Goal: Information Seeking & Learning: Learn about a topic

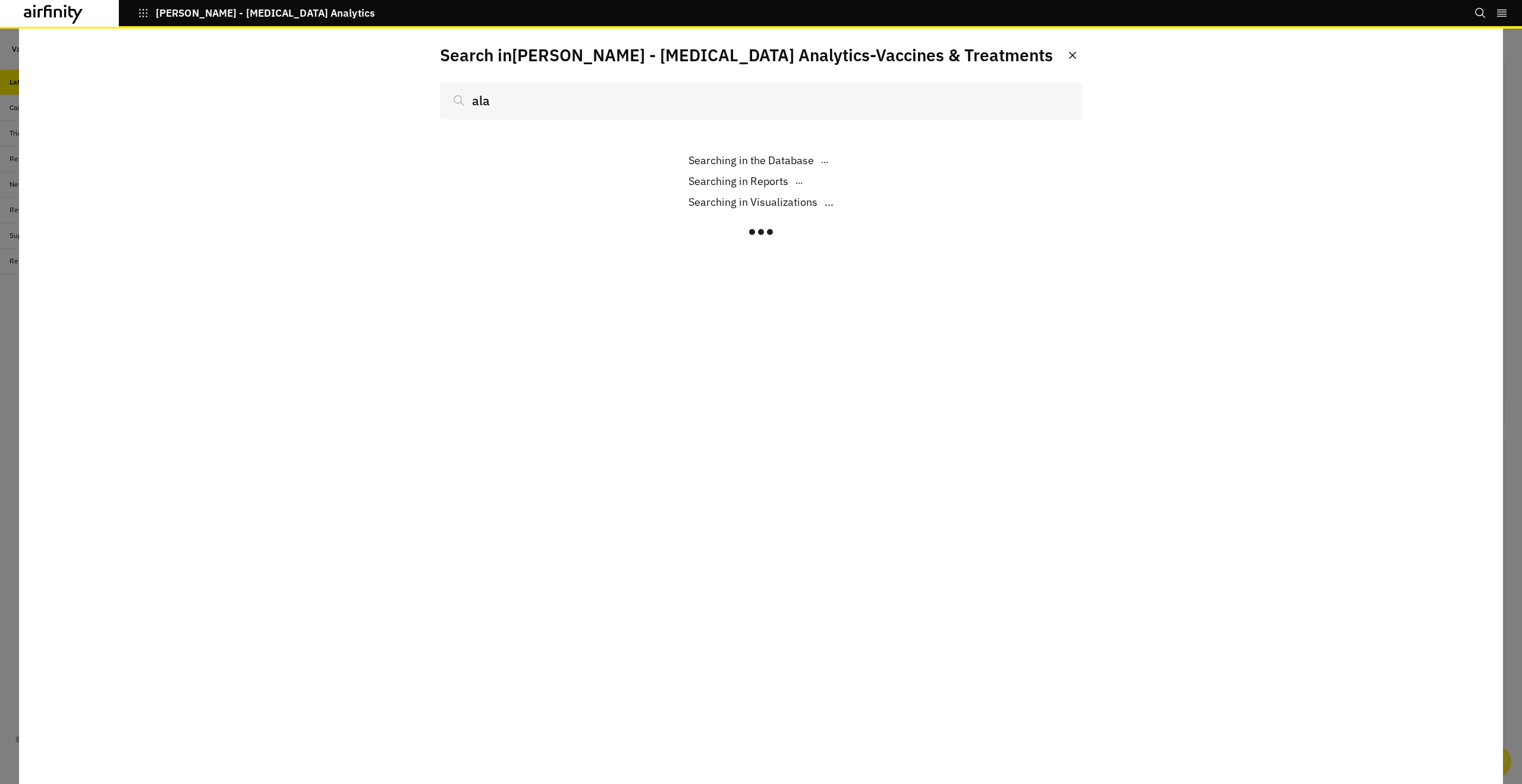
scroll to position [877, 357]
type input "m"
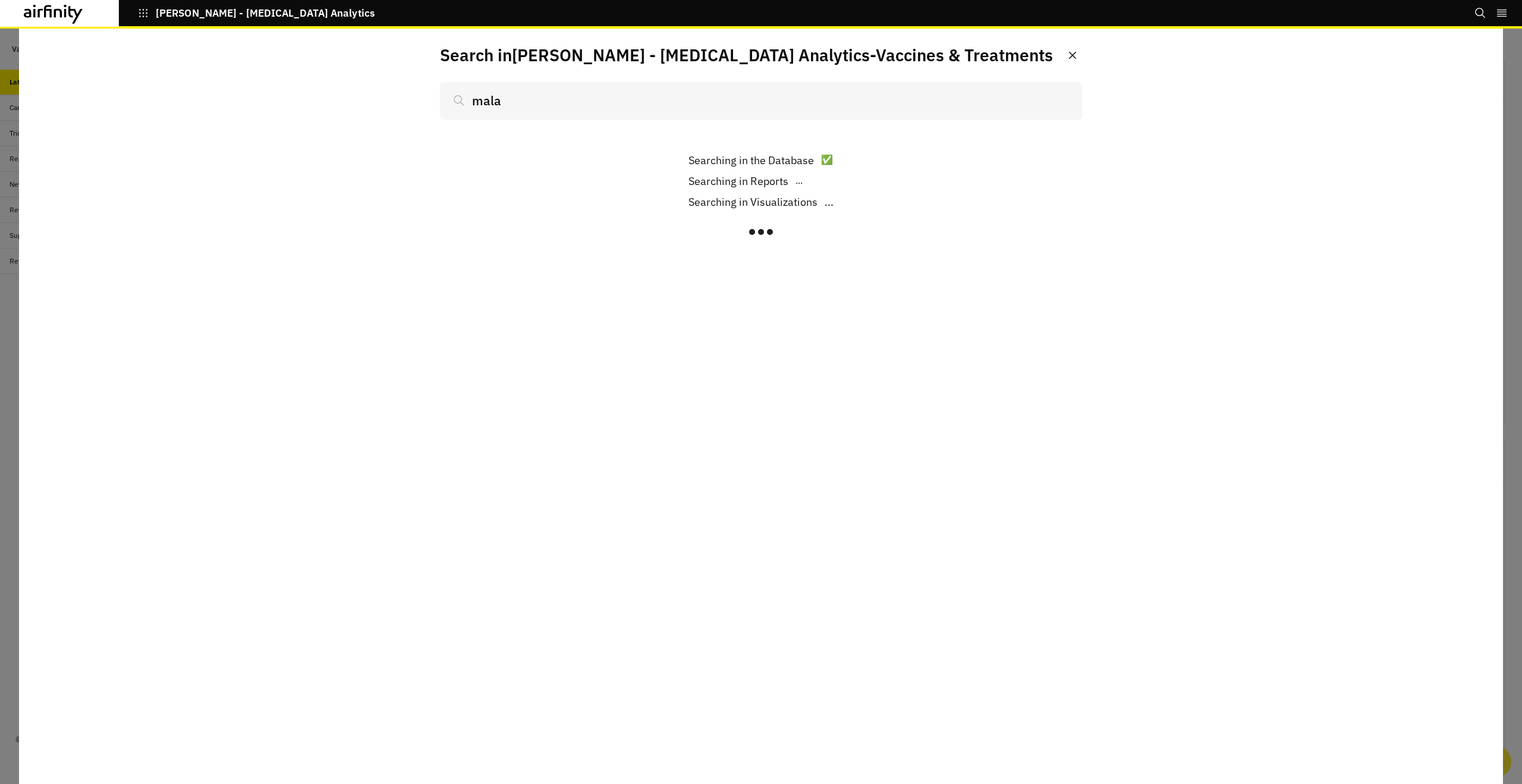
type input "malar"
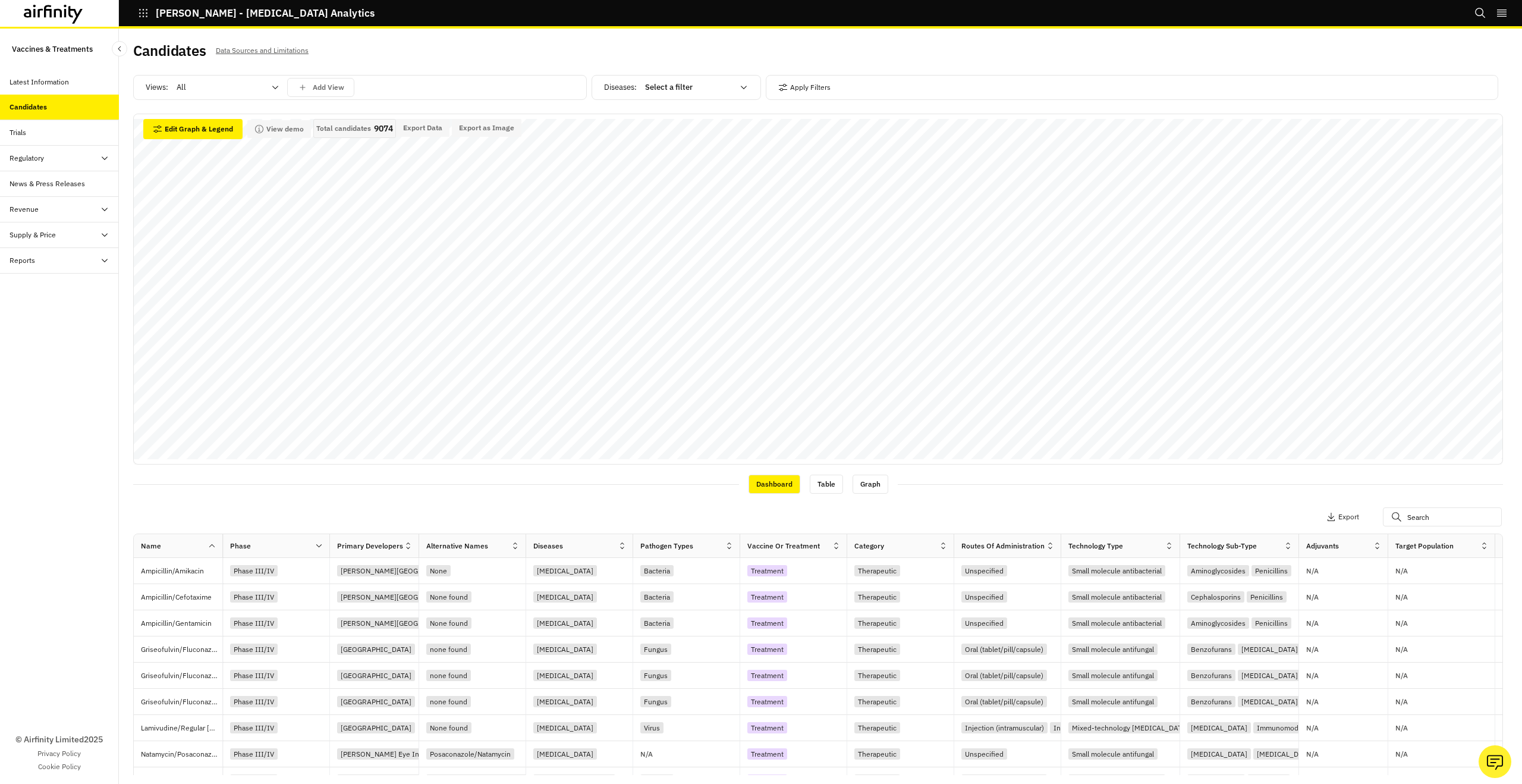
click at [703, 76] on div "Diseases : Select a filter" at bounding box center [676, 87] width 169 height 25
click at [702, 88] on div at bounding box center [689, 87] width 88 height 14
type input "malar"
click at [659, 138] on p "[MEDICAL_DATA]" at bounding box center [678, 139] width 63 height 12
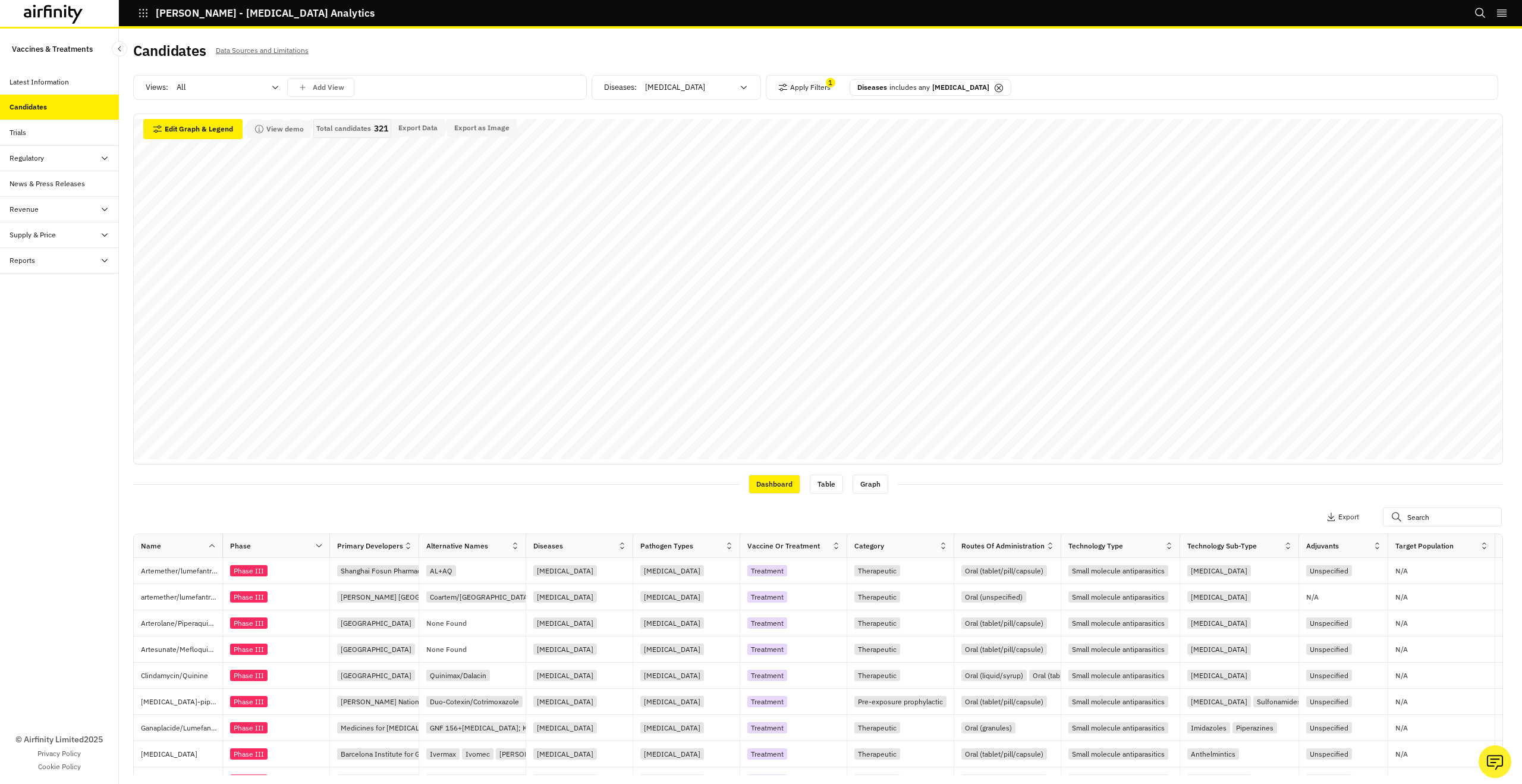
click at [1478, 14] on icon "Search" at bounding box center [1481, 13] width 12 height 12
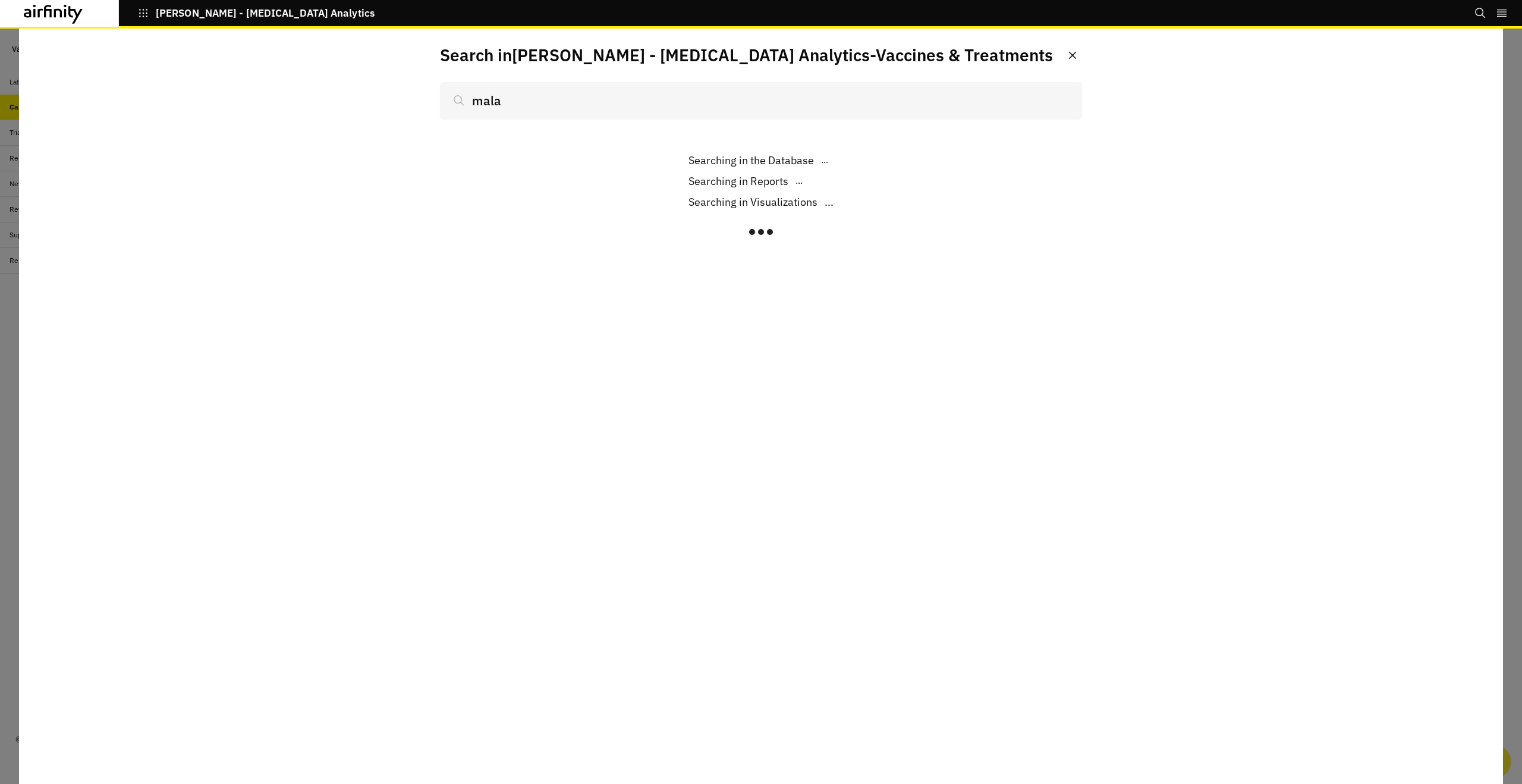
type input "malar"
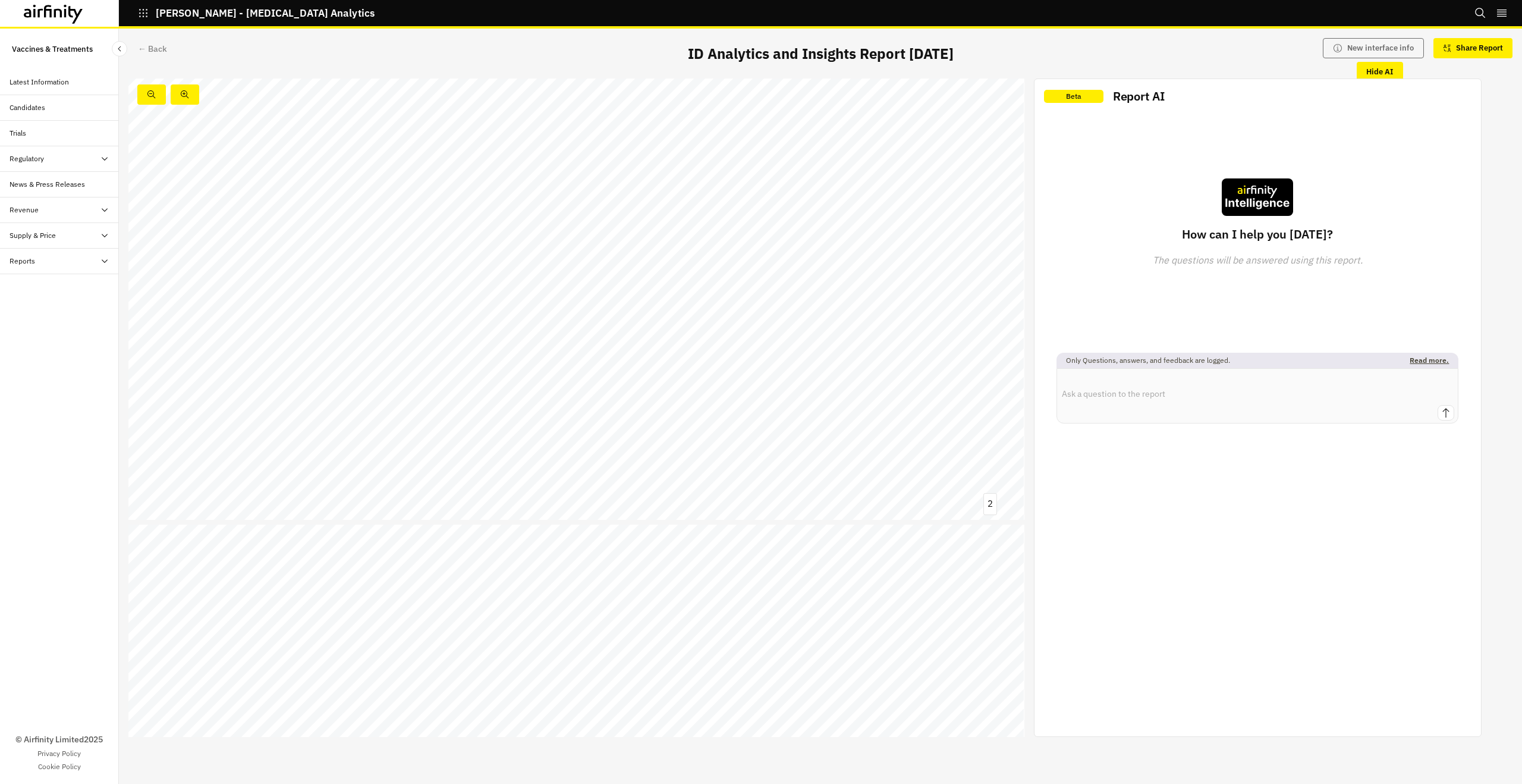
scroll to position [572, 0]
click at [673, 170] on span "treatments" at bounding box center [690, 173] width 69 height 13
click at [715, 197] on link at bounding box center [760, 198] width 258 height 13
drag, startPoint x: 473, startPoint y: 523, endPoint x: 407, endPoint y: 524, distance: 66.0
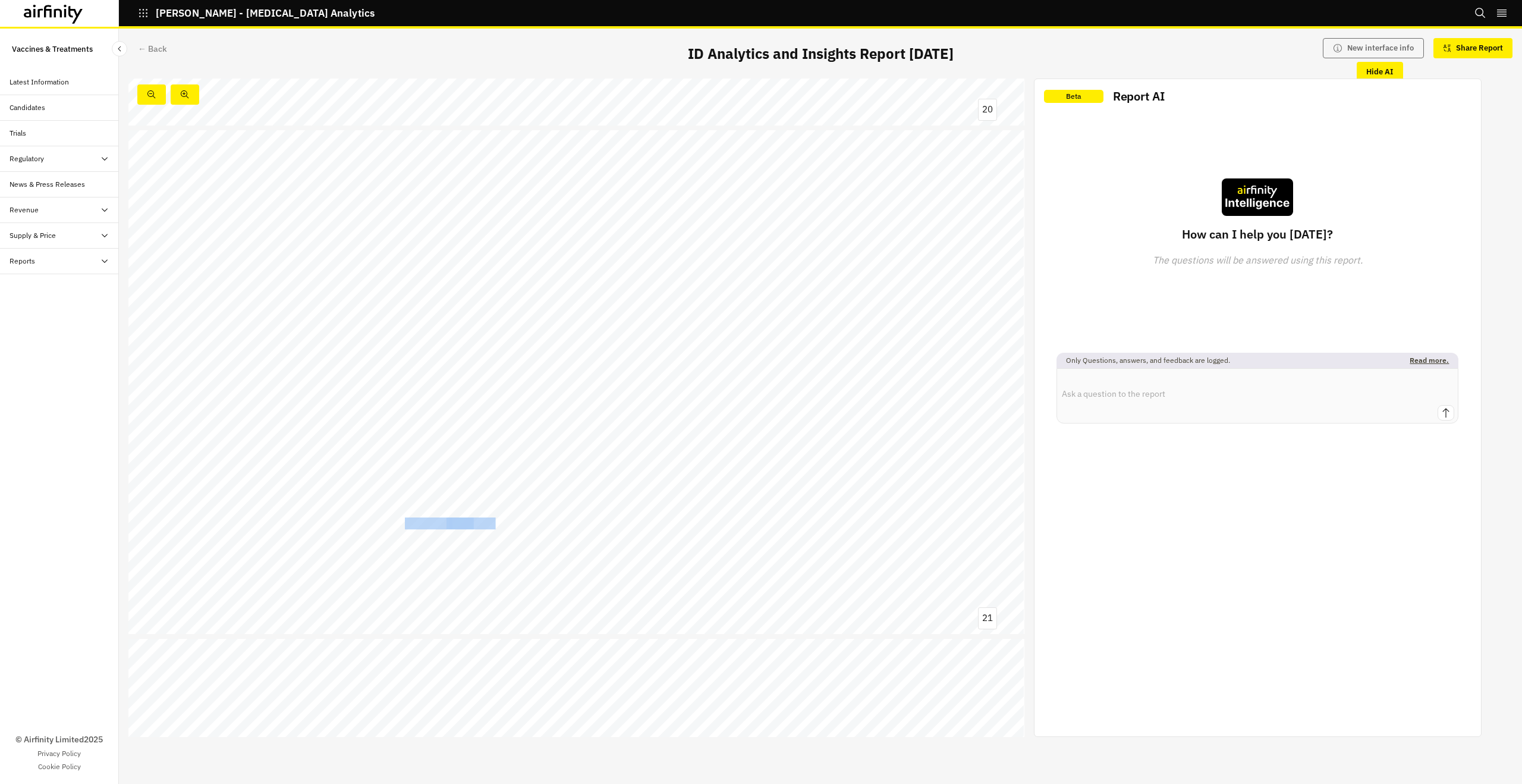
click at [128, 130] on span "Most newborns exceed the 2 kg lower limit for [MEDICAL_DATA] Baby , but [DEMOGR…" at bounding box center [128, 130] width 0 height 0
copy span "[MEDICAL_DATA] Baby"
click at [595, 494] on div "[MEDICAL_DATA] Baby set to fill a critical gap in early infant [MEDICAL_DATA] t…" at bounding box center [576, 382] width 896 height 505
click at [1264, 392] on textarea at bounding box center [1258, 387] width 401 height 36
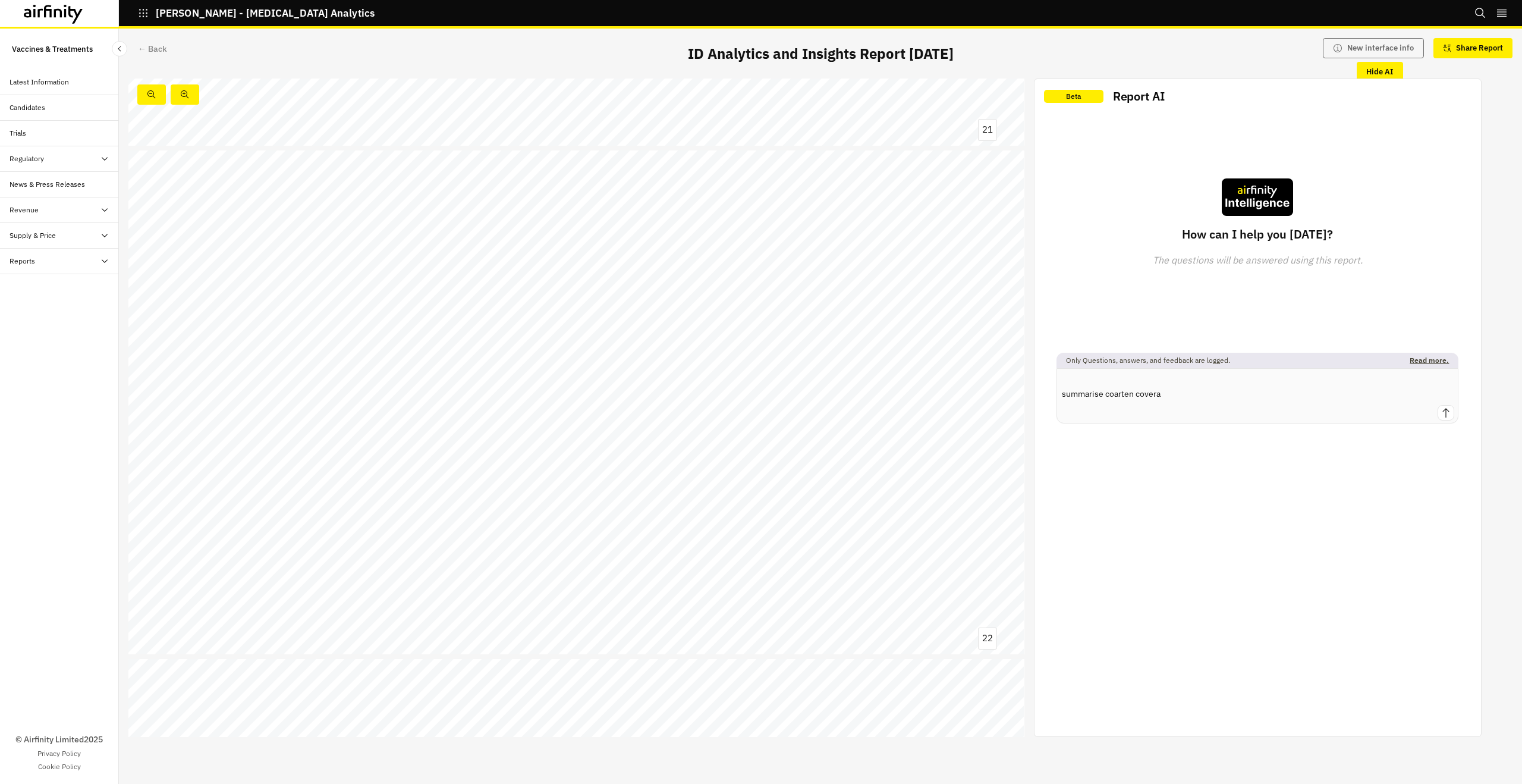
type textarea "summarise coarten coverae"
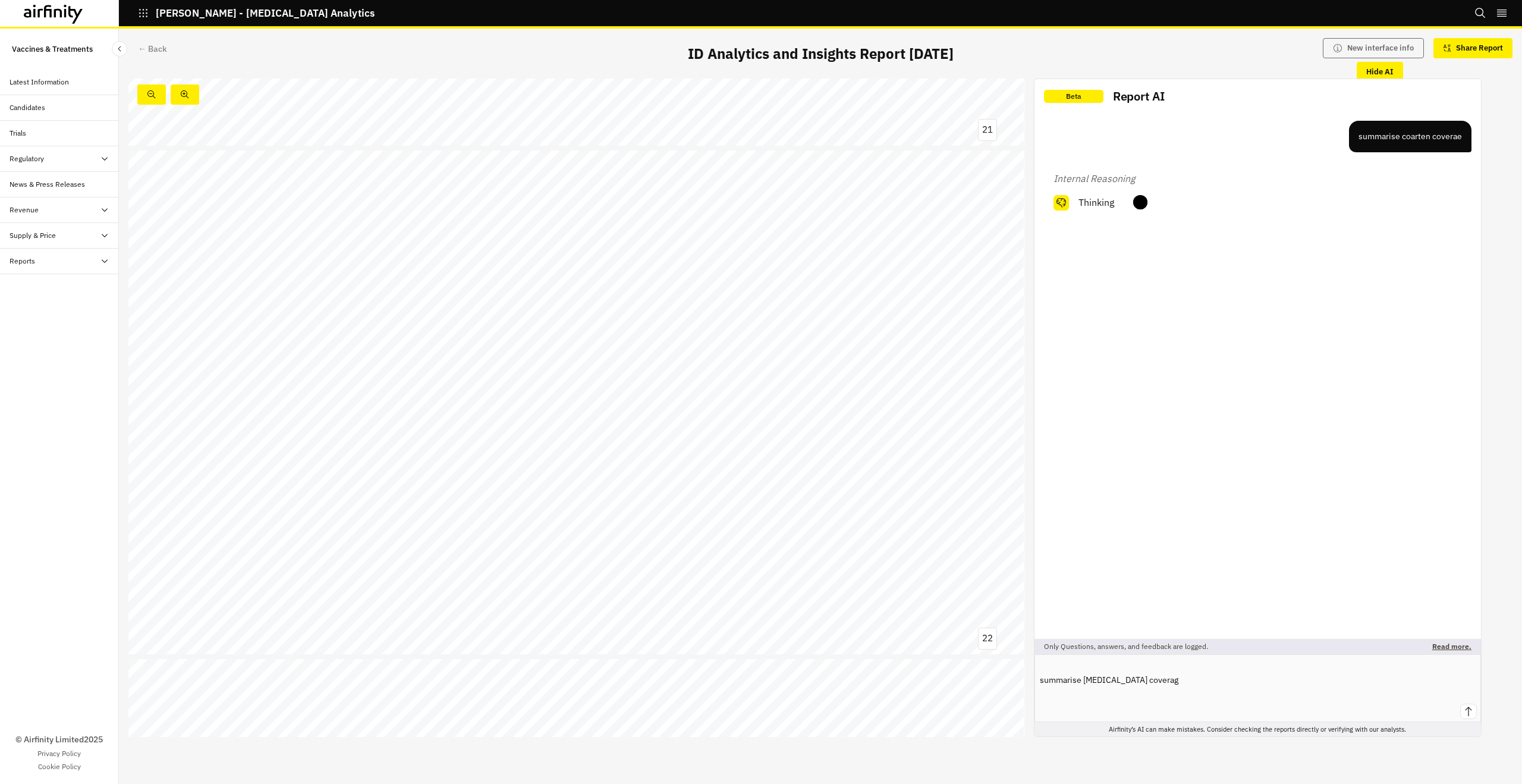
type textarea "summarise [MEDICAL_DATA] coverage"
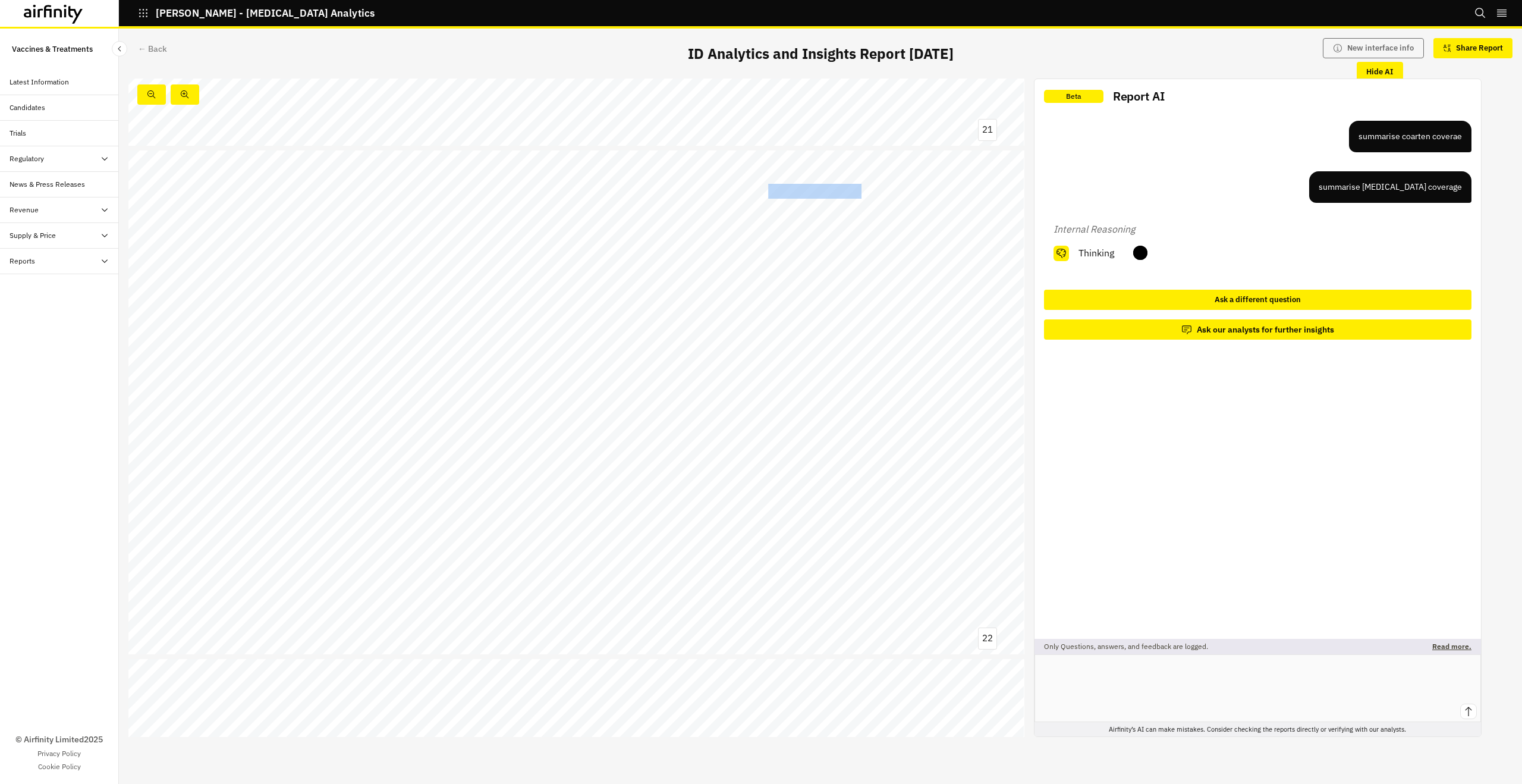
drag, startPoint x: 838, startPoint y: 193, endPoint x: 770, endPoint y: 193, distance: 68.0
click at [770, 193] on span "6 months and should be prioritised for [MEDICAL_DATA] Baby access" at bounding box center [744, 191] width 421 height 13
copy span "oartem Baby"
click at [823, 181] on div "[MEDICAL_DATA] hotspots can have high [MEDICAL_DATA] prevalence in infants 0 - …" at bounding box center [576, 403] width 896 height 505
drag, startPoint x: 854, startPoint y: 190, endPoint x: 770, endPoint y: 192, distance: 84.0
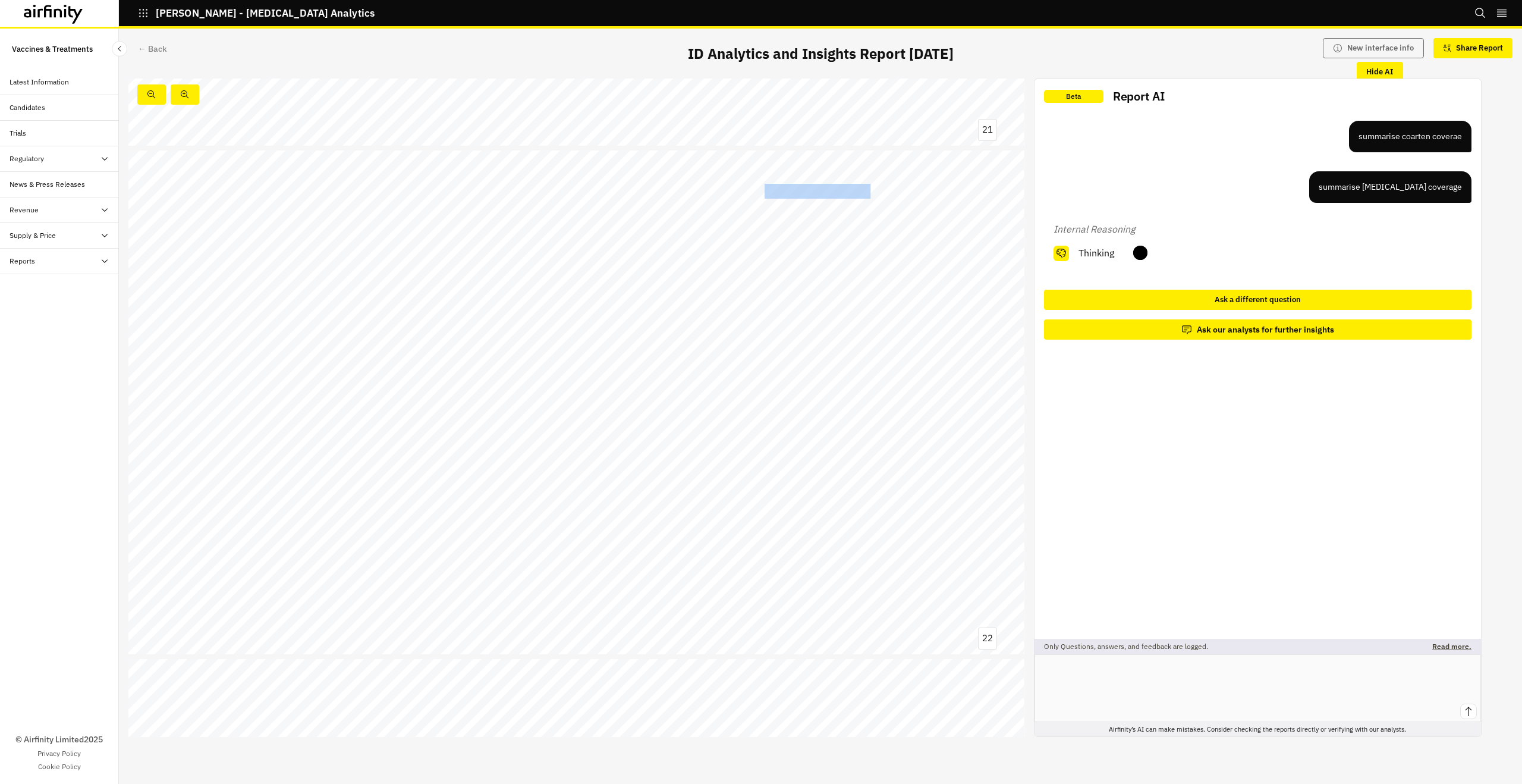
click at [769, 192] on span "6 months and should be prioritised for [MEDICAL_DATA] Baby access" at bounding box center [744, 191] width 421 height 13
click at [773, 193] on span "6 months and should be prioritised for [MEDICAL_DATA] Baby access" at bounding box center [744, 191] width 421 height 13
drag, startPoint x: 780, startPoint y: 193, endPoint x: 827, endPoint y: 194, distance: 47.0
click at [828, 193] on span "6 months and should be prioritised for [MEDICAL_DATA] Baby access" at bounding box center [744, 191] width 421 height 13
drag, startPoint x: 770, startPoint y: 191, endPoint x: 809, endPoint y: 192, distance: 39.0
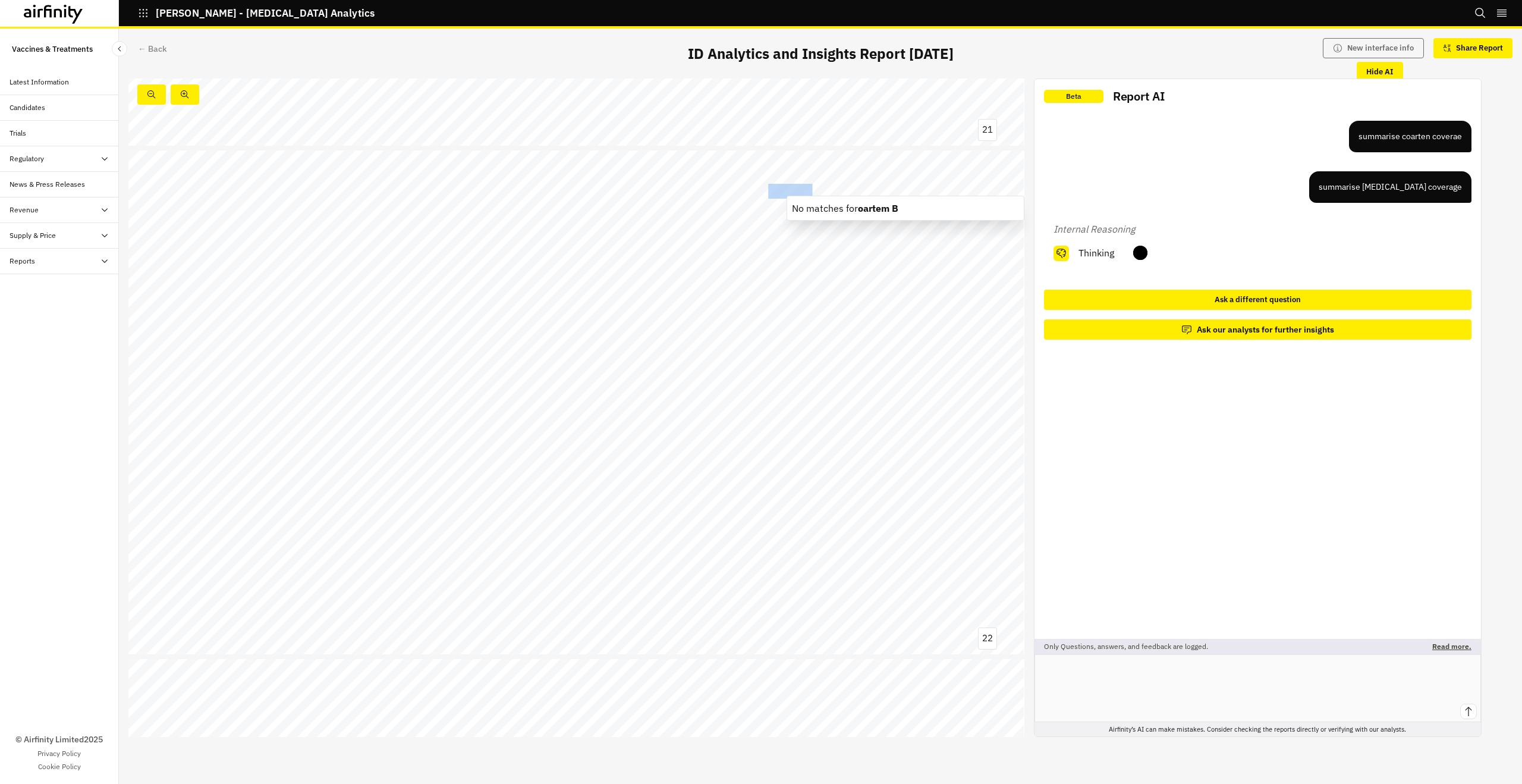
click at [808, 192] on span "6 months and should be prioritised for [MEDICAL_DATA] Baby access" at bounding box center [744, 191] width 421 height 13
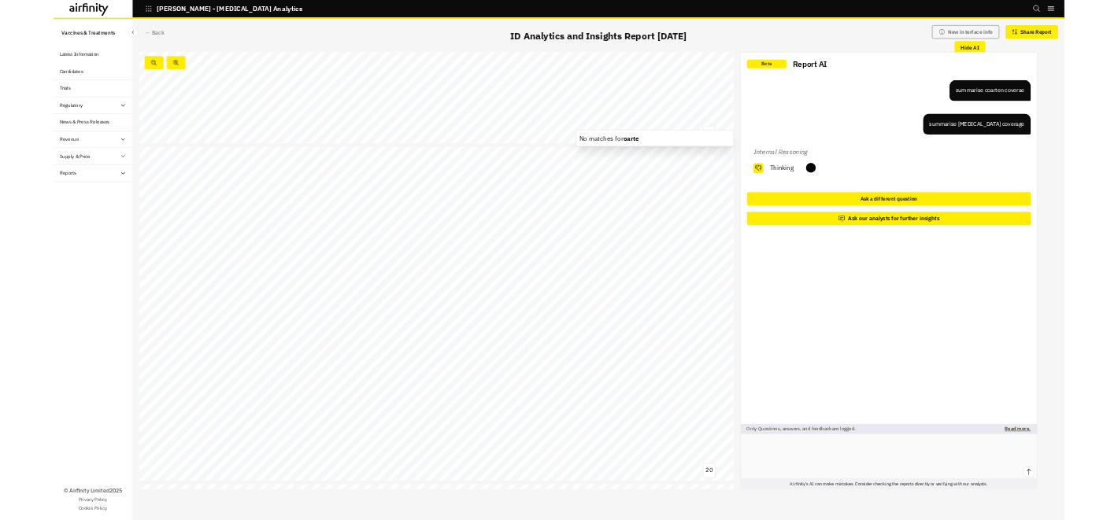
scroll to position [12611, 0]
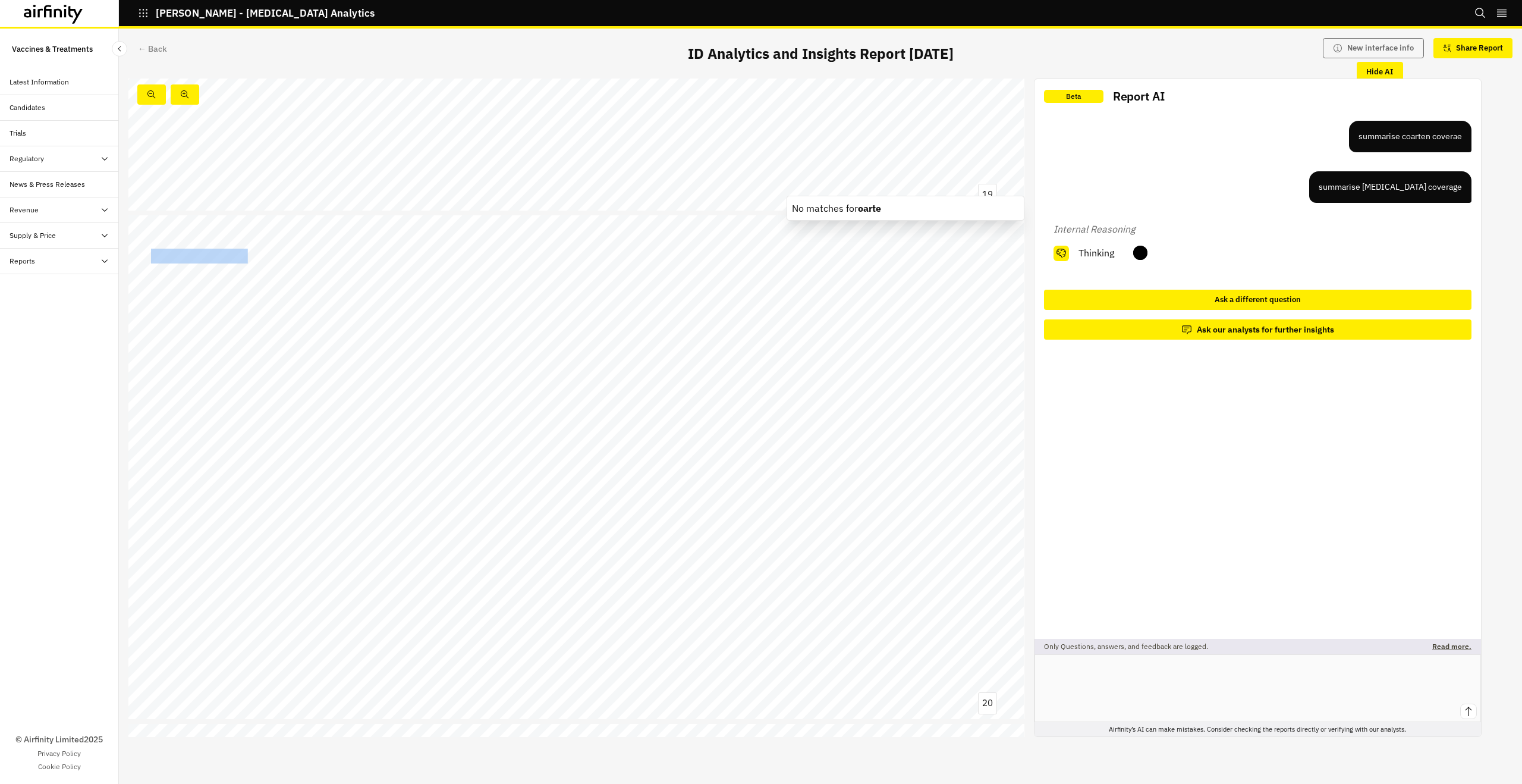
drag, startPoint x: 153, startPoint y: 256, endPoint x: 235, endPoint y: 256, distance: 82.0
click at [235, 256] on span "[MEDICAL_DATA] Baby (Novartis) approval by Swissmedic under MAGHP procedure set…" at bounding box center [565, 256] width 828 height 13
copy span "[MEDICAL_DATA] Baby"
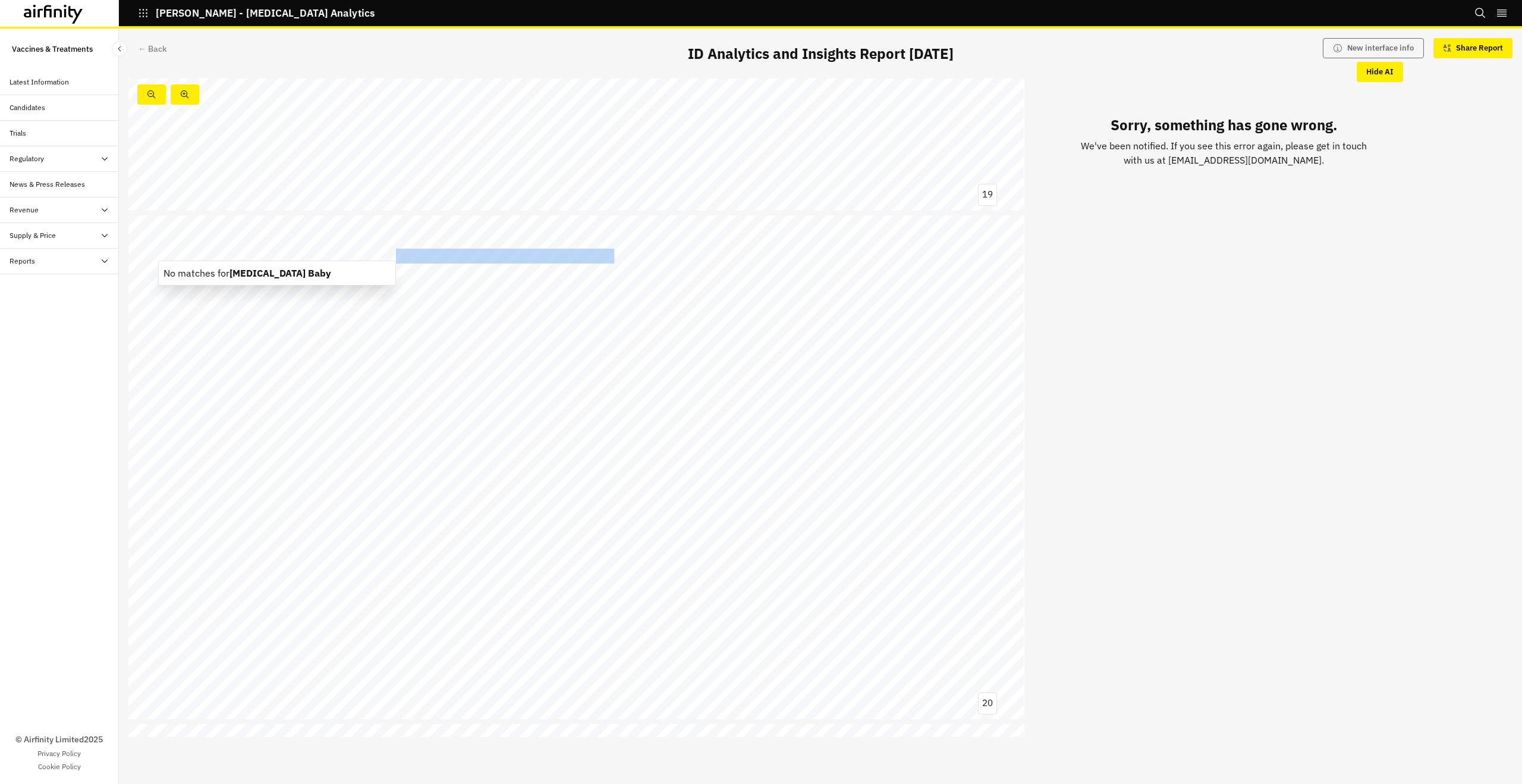
drag, startPoint x: 381, startPoint y: 255, endPoint x: 605, endPoint y: 258, distance: 224.0
click at [604, 258] on span "[MEDICAL_DATA] Baby (Novartis) approval by Swissmedic under MAGHP procedure set…" at bounding box center [565, 256] width 828 height 13
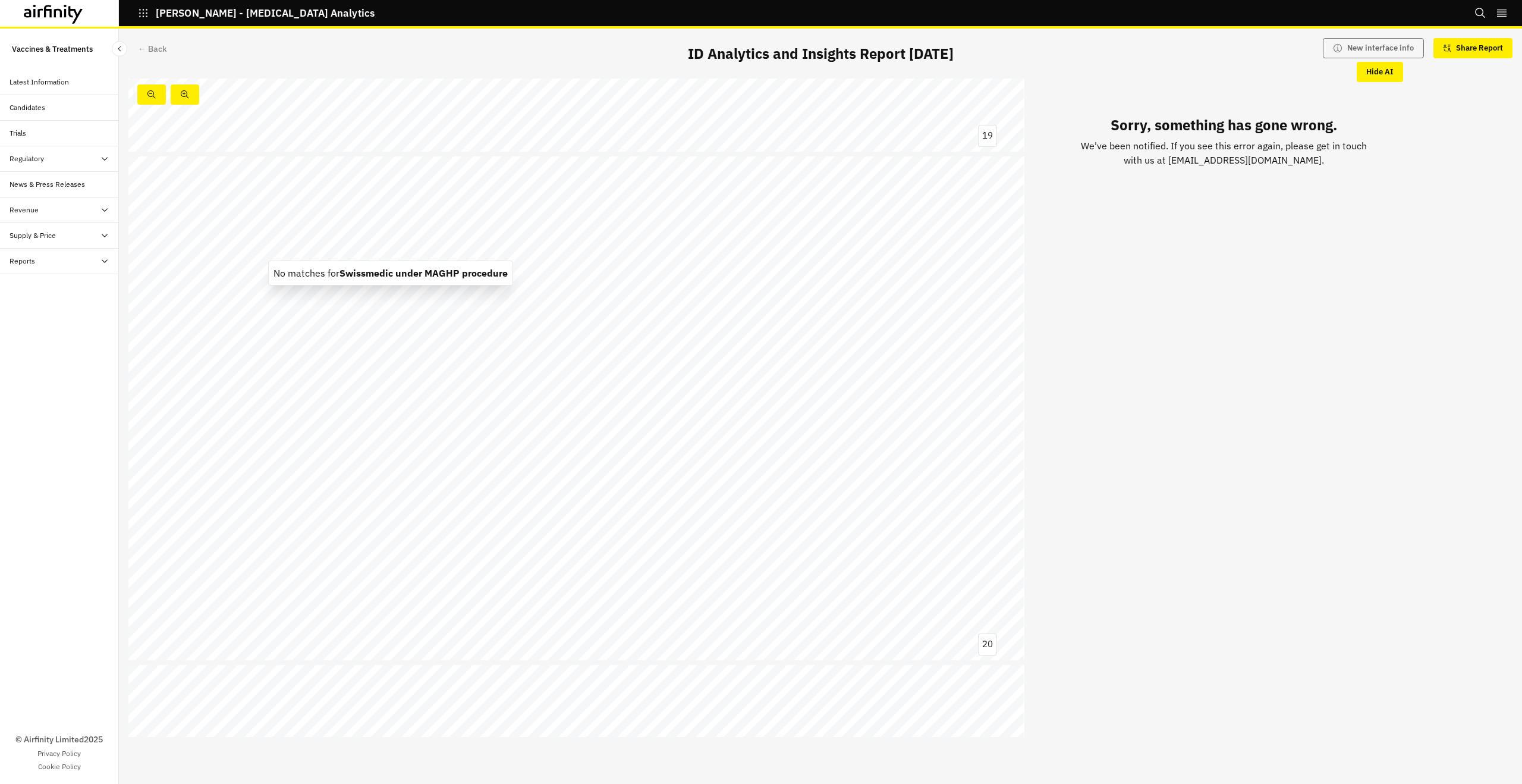
scroll to position [9585, 0]
click at [784, 241] on div "[MEDICAL_DATA] Baby (Novartis) approval by Swissmedic under MAGHP procedure set…" at bounding box center [576, 408] width 896 height 505
